Goal: Information Seeking & Learning: Learn about a topic

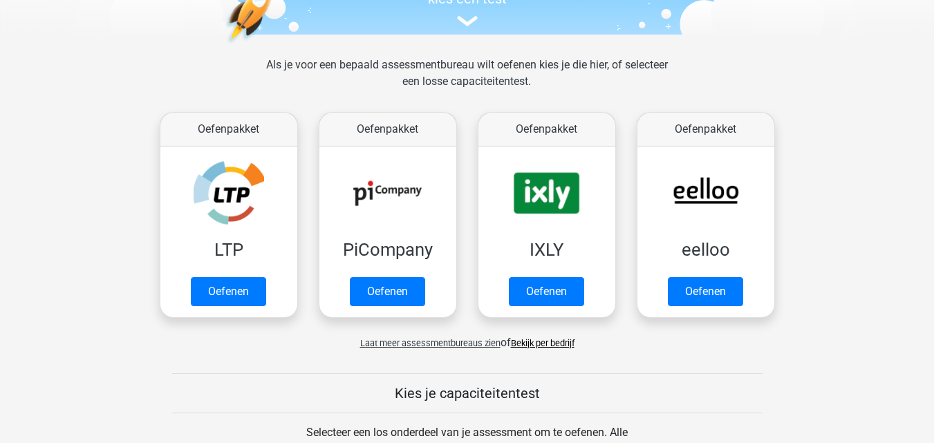
scroll to position [167, 0]
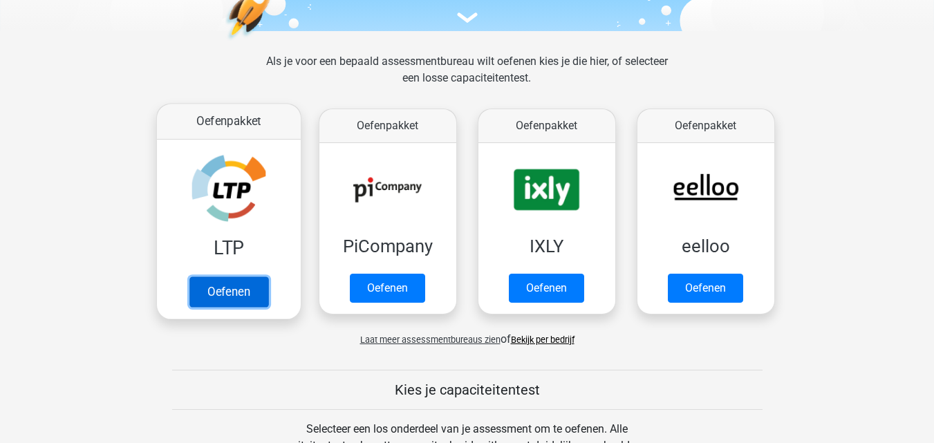
click at [248, 291] on link "Oefenen" at bounding box center [228, 292] width 79 height 30
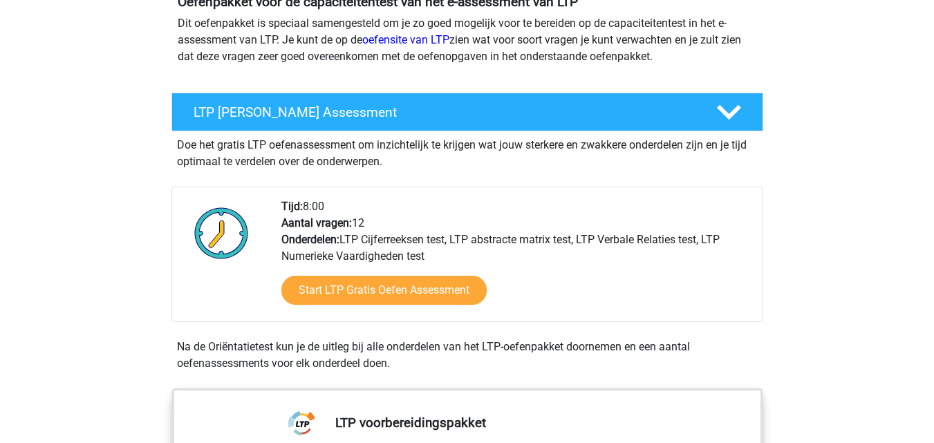
scroll to position [192, 0]
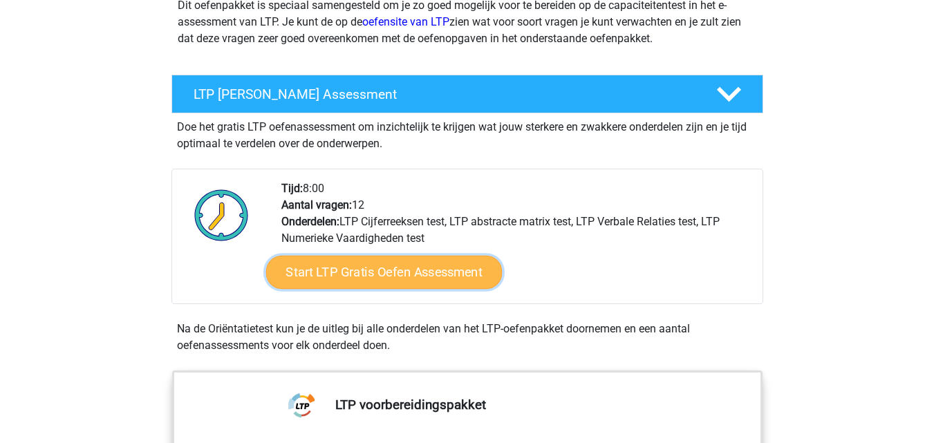
click at [407, 272] on link "Start LTP Gratis Oefen Assessment" at bounding box center [384, 272] width 237 height 33
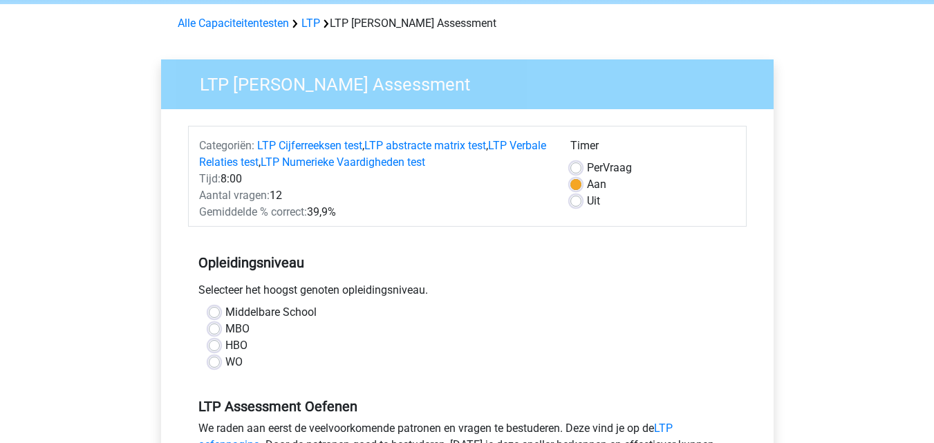
scroll to position [59, 0]
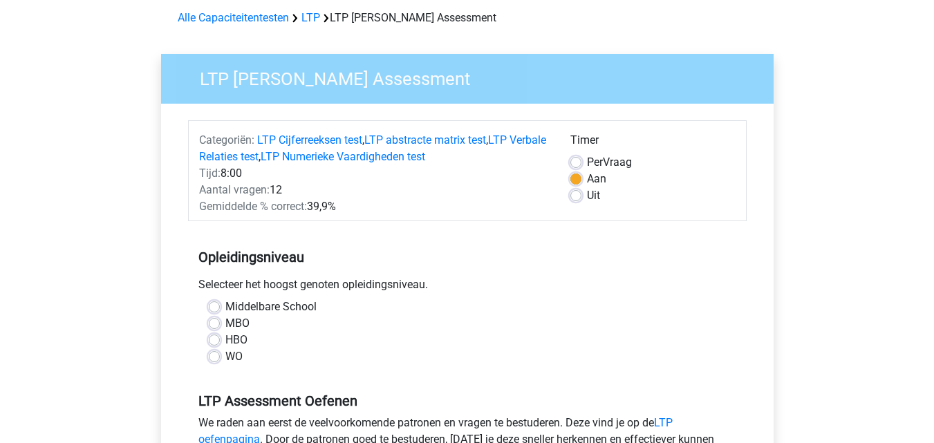
click at [225, 339] on label "HBO" at bounding box center [236, 340] width 22 height 17
click at [214, 339] on input "HBO" at bounding box center [214, 339] width 11 height 14
radio input "true"
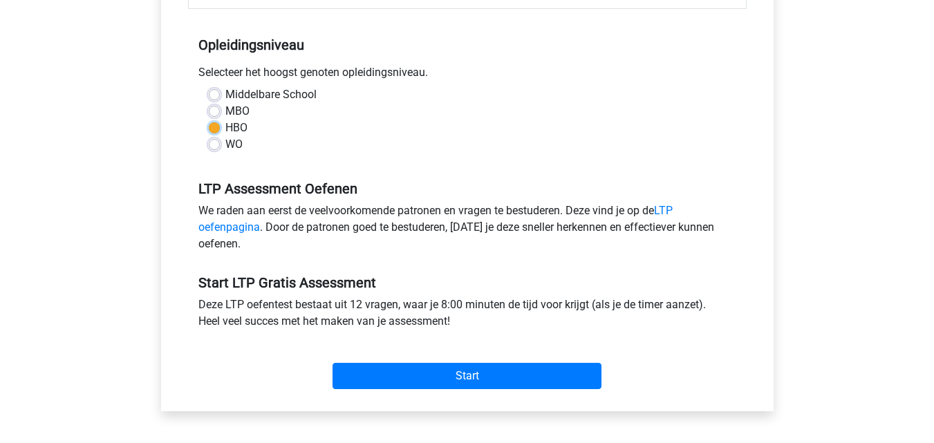
scroll to position [273, 0]
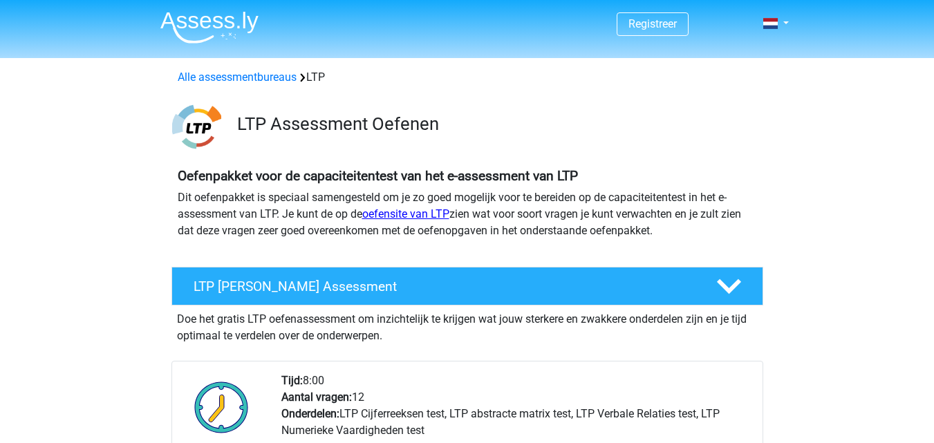
click at [414, 219] on link "oefensite van LTP" at bounding box center [405, 213] width 87 height 13
